Goal: Information Seeking & Learning: Learn about a topic

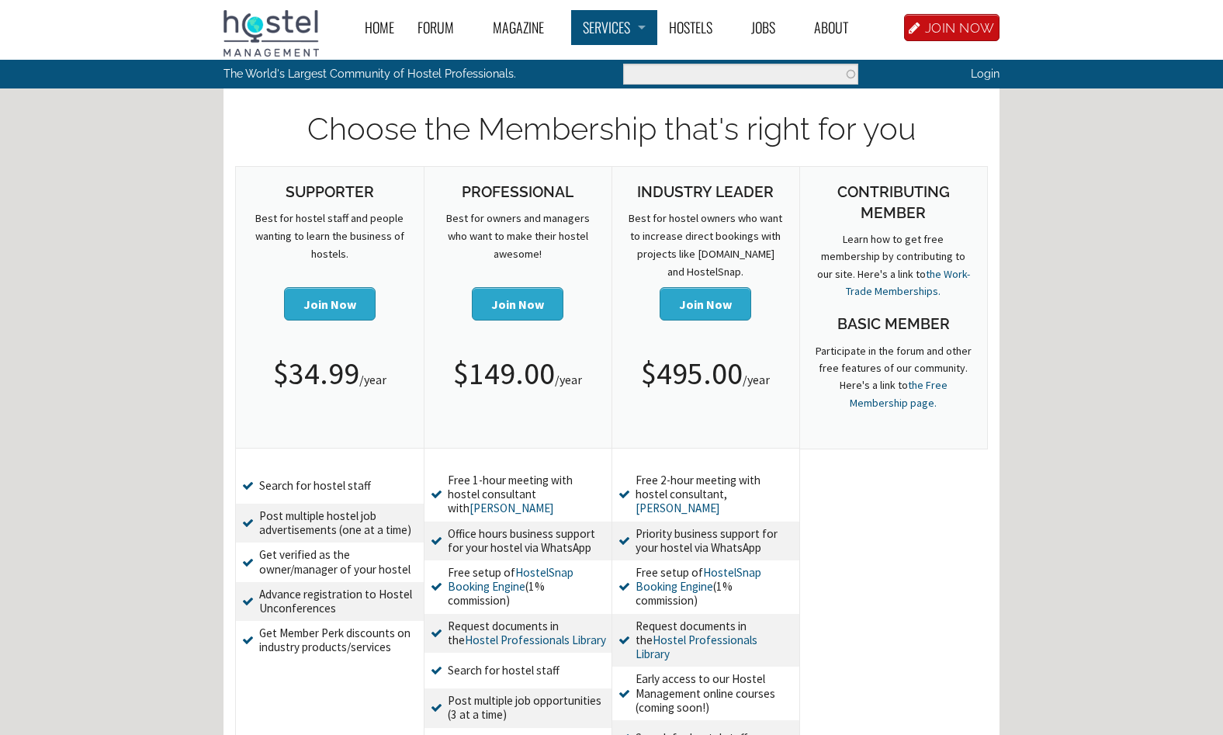
click at [611, 30] on link "Services" at bounding box center [614, 27] width 86 height 35
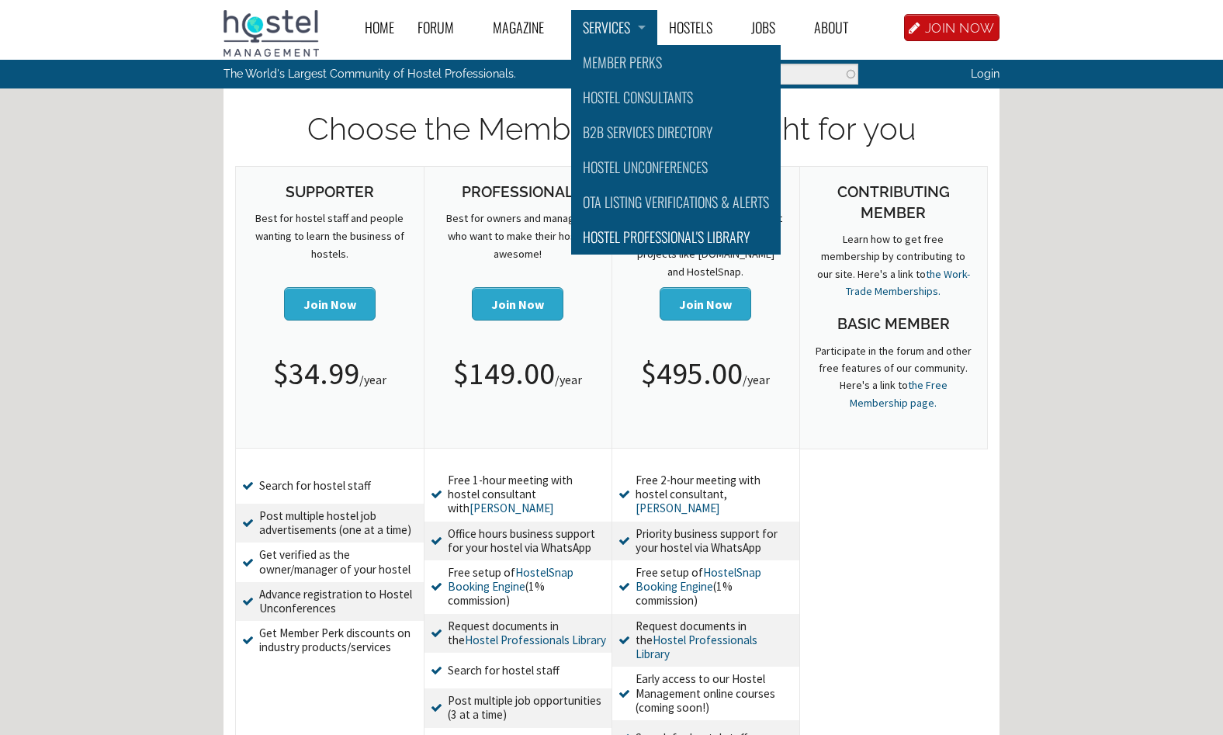
click at [635, 237] on link "Hostel Professional's Library" at bounding box center [676, 237] width 210 height 35
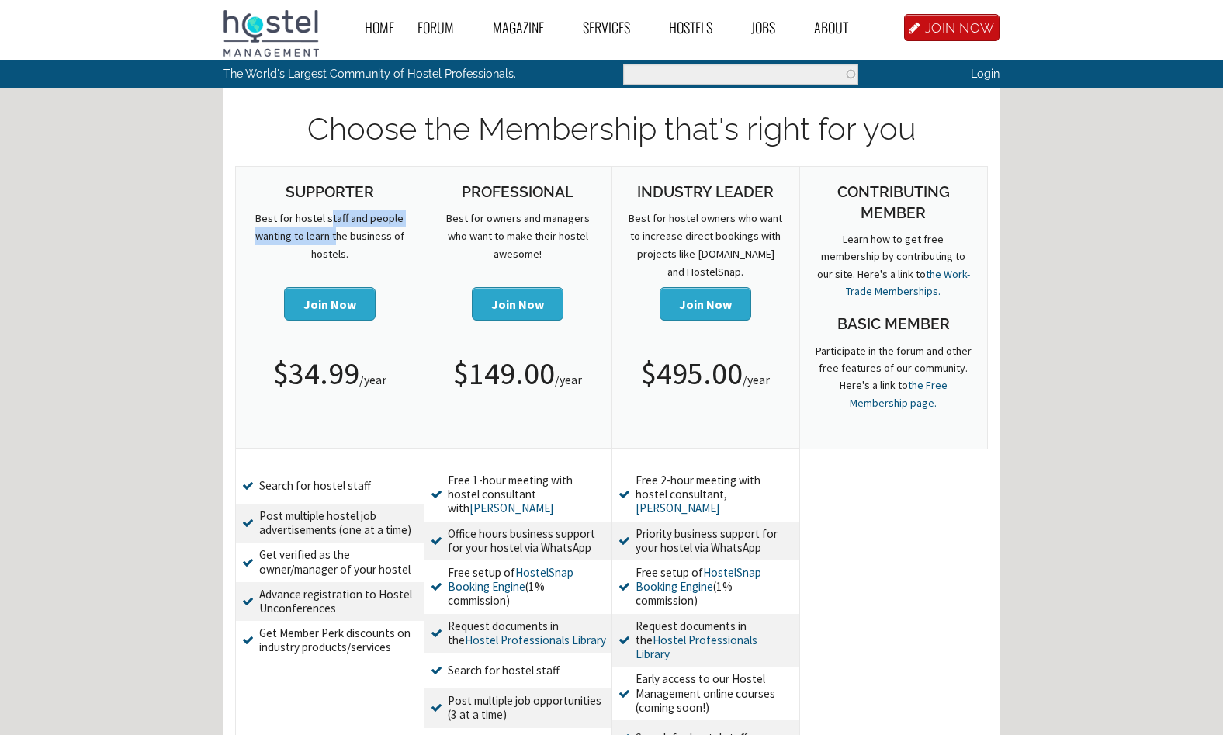
drag, startPoint x: 331, startPoint y: 220, endPoint x: 336, endPoint y: 239, distance: 20.0
click at [336, 239] on p "Best for hostel staff and people wanting to learn the business of hostels." at bounding box center [330, 237] width 157 height 54
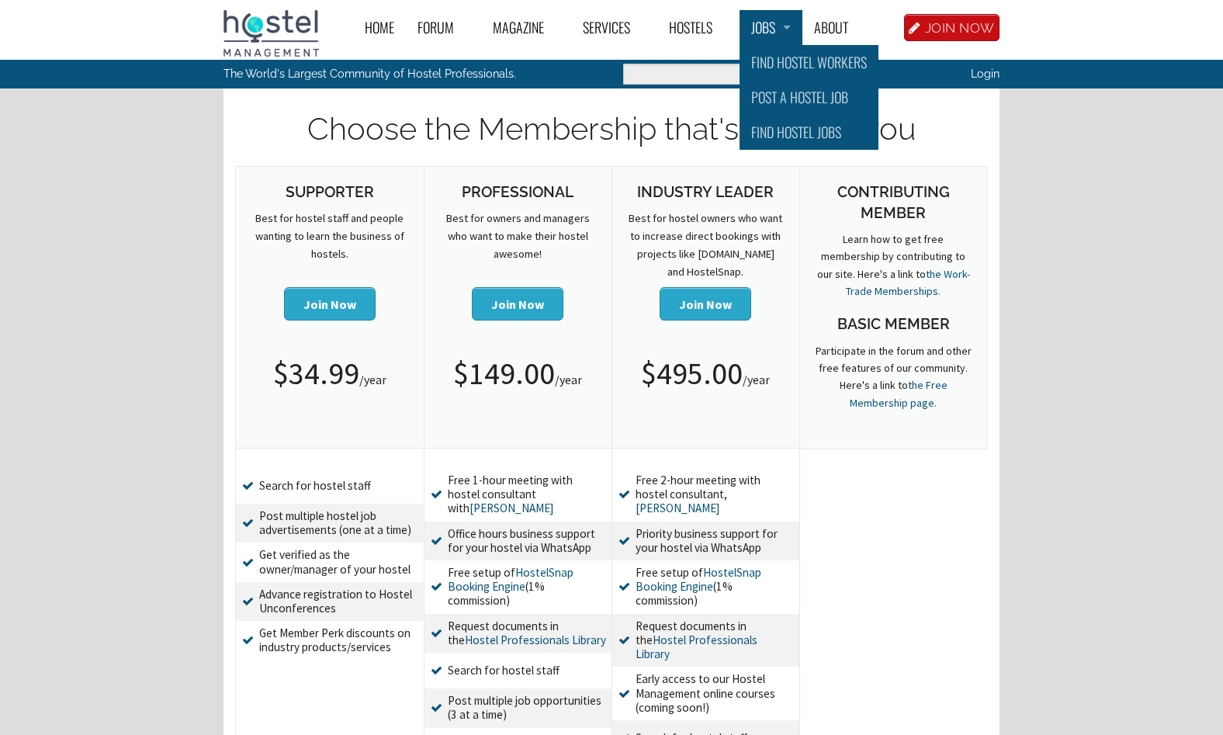
click at [765, 36] on link "Jobs" at bounding box center [771, 27] width 63 height 35
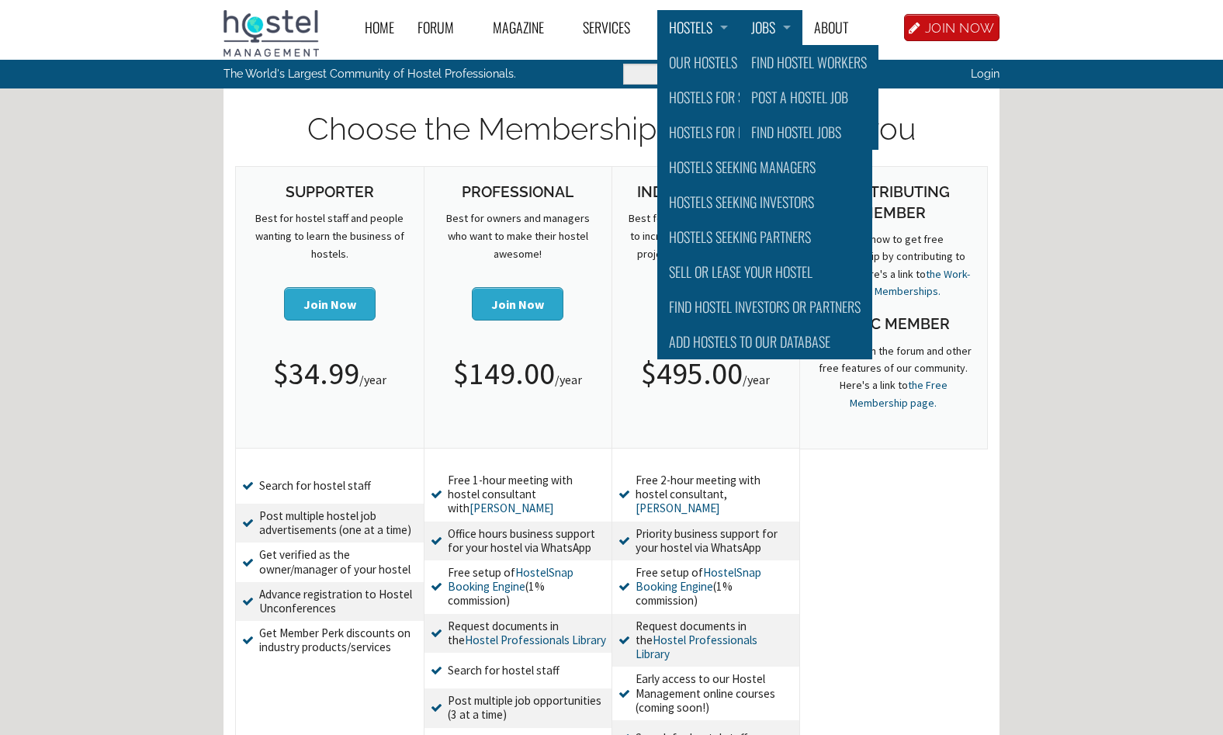
click at [699, 29] on link "Hostels" at bounding box center [699, 27] width 82 height 35
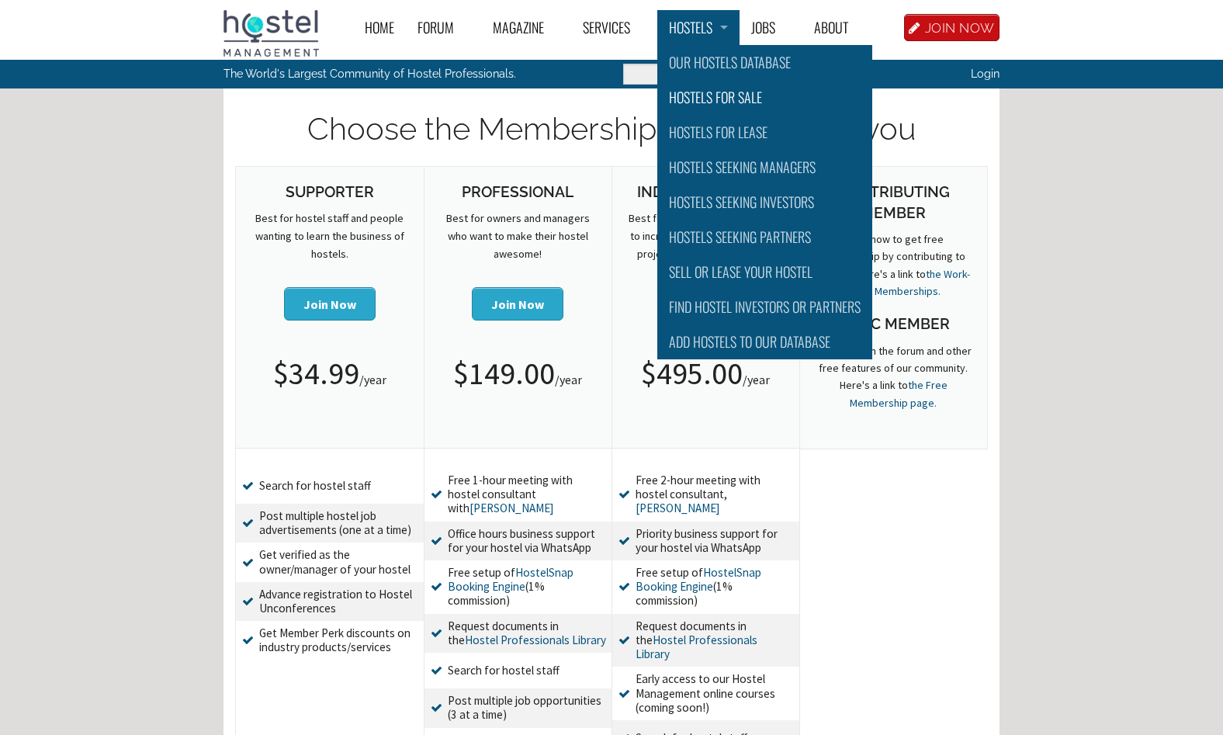
click at [726, 94] on link "Hostels for Sale" at bounding box center [765, 97] width 215 height 35
